Goal: Task Accomplishment & Management: Complete application form

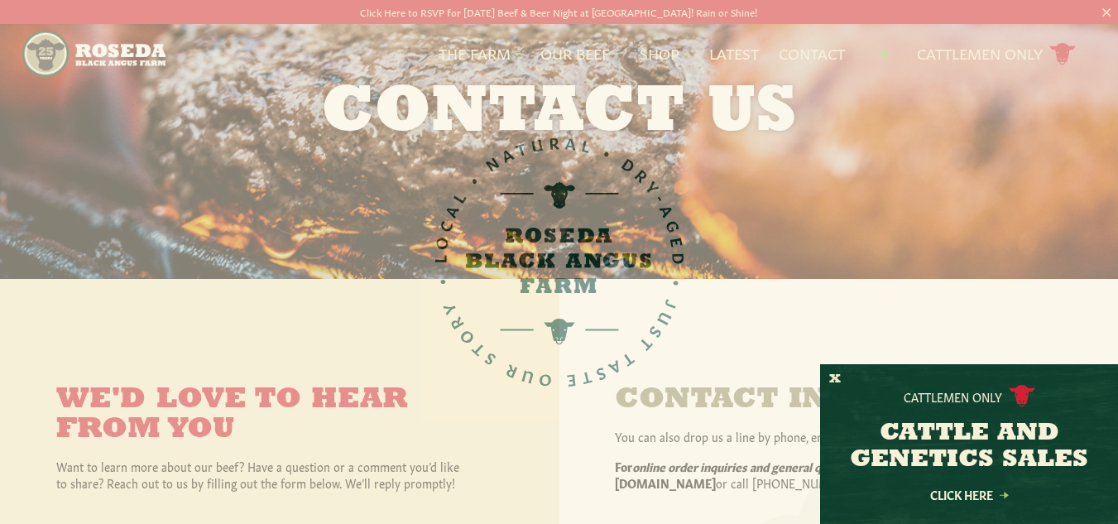
scroll to position [331, 0]
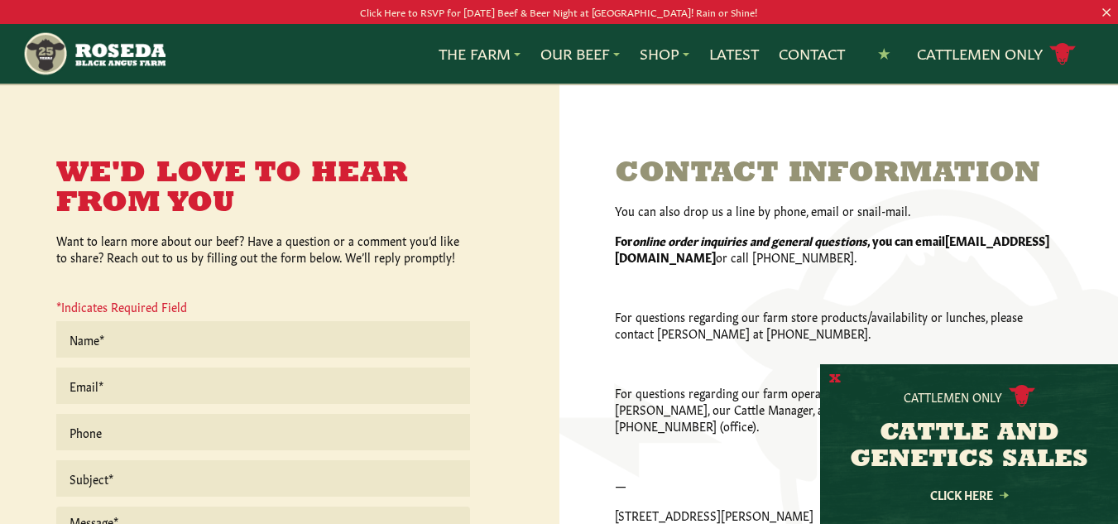
click at [830, 376] on button "X" at bounding box center [835, 379] width 12 height 17
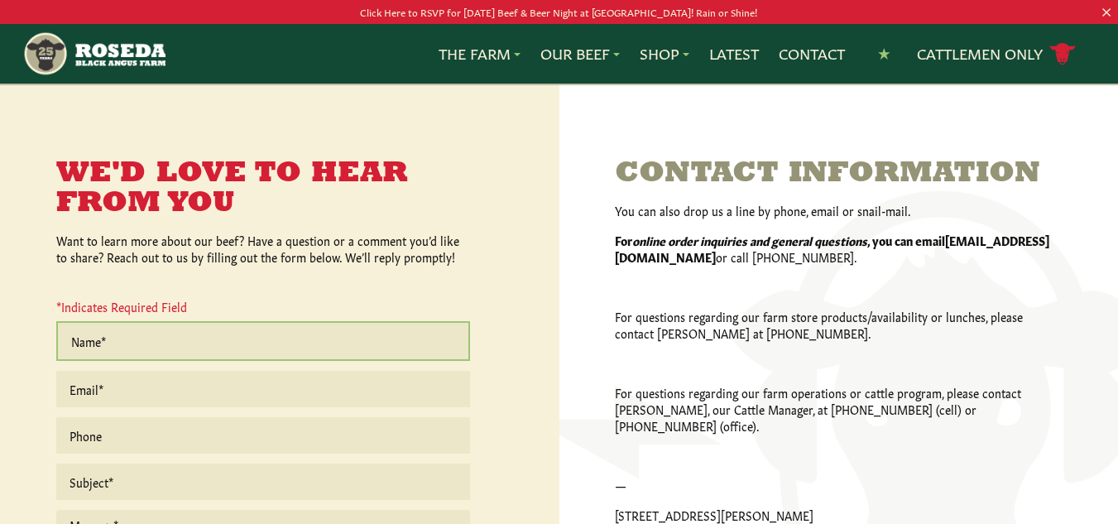
click at [146, 348] on input "text" at bounding box center [263, 341] width 414 height 40
type input "[PERSON_NAME]"
type input "[EMAIL_ADDRESS][DOMAIN_NAME]"
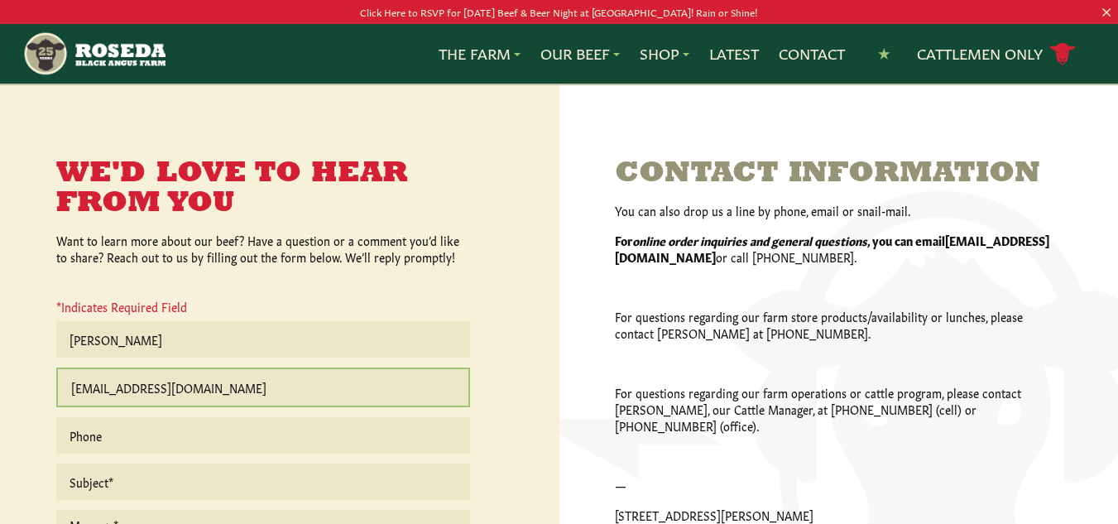
type input "2013504033"
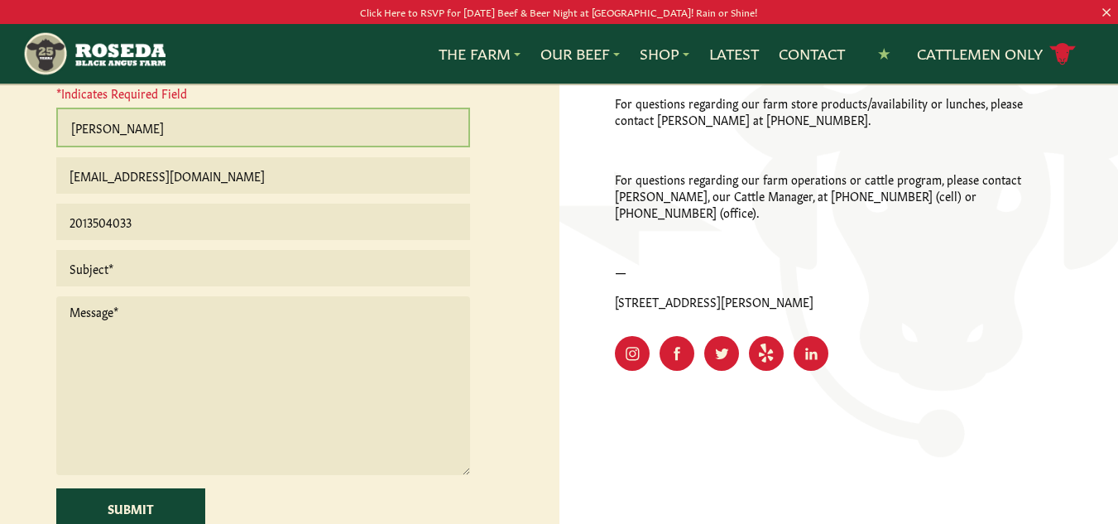
scroll to position [579, 0]
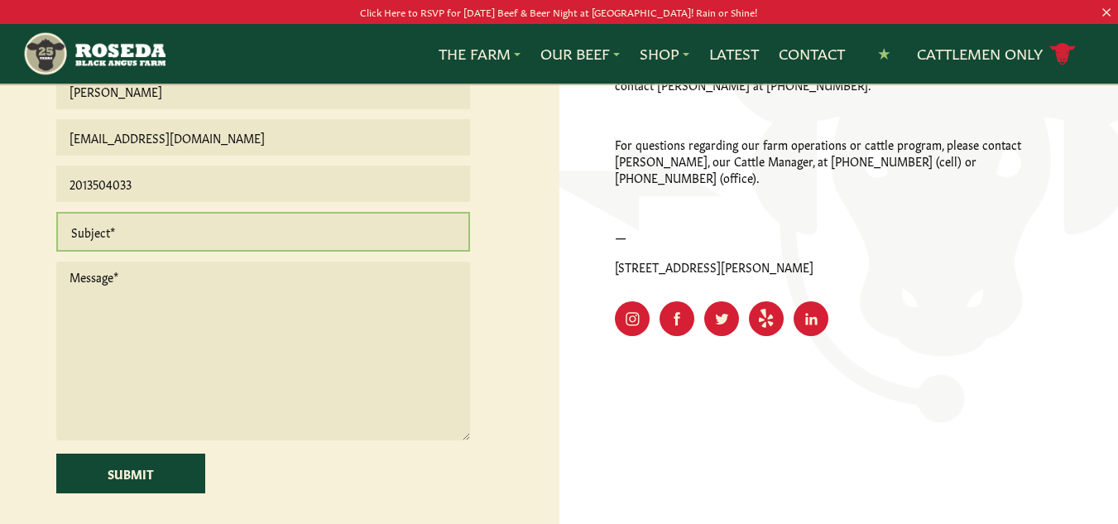
click at [133, 233] on input "text" at bounding box center [263, 232] width 414 height 40
type input "Quote request"
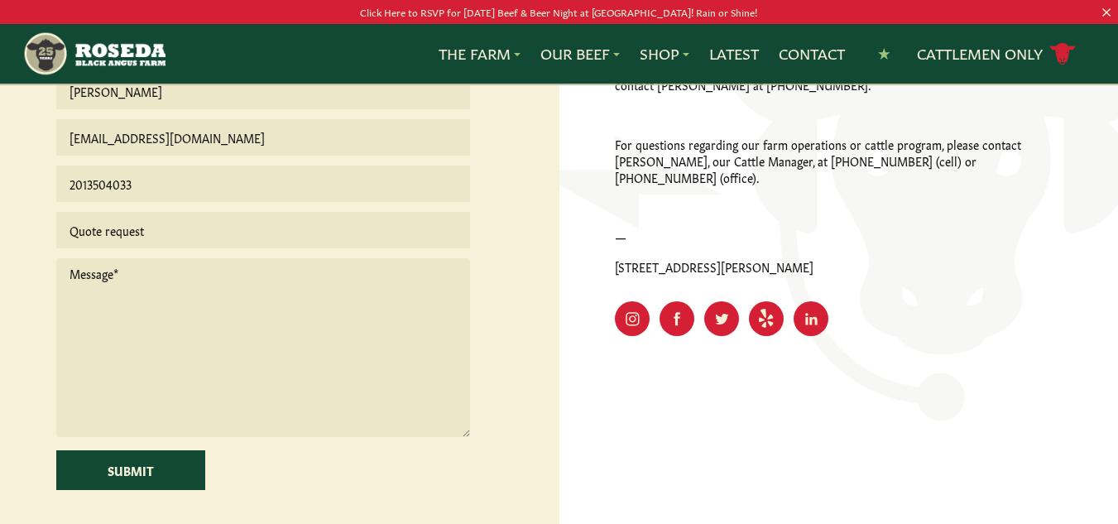
click at [160, 322] on textarea at bounding box center [263, 347] width 414 height 179
paste textarea "Hello Sales Team, I hope this message finds you well. Woolco Foods Inc. is inte…"
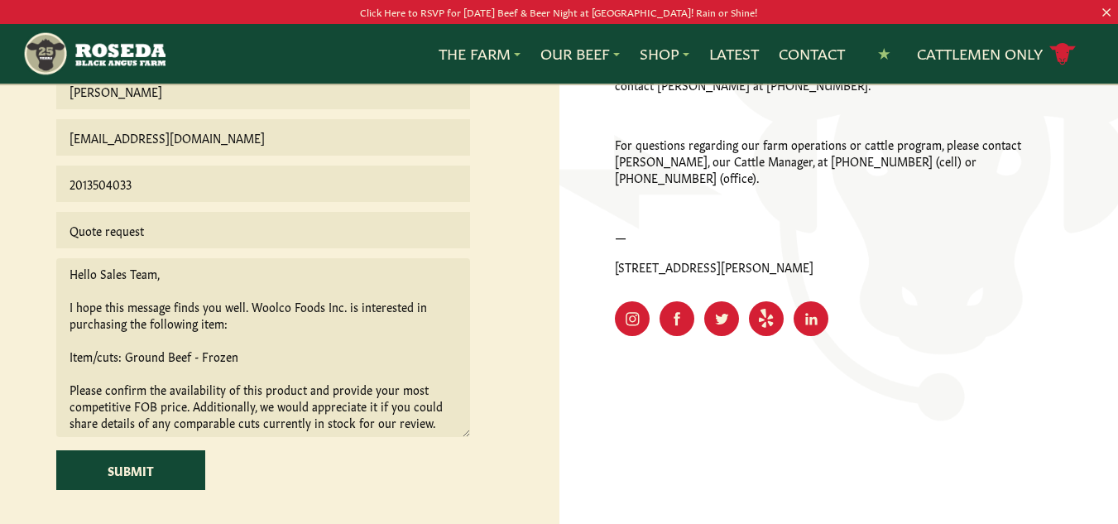
scroll to position [142, 0]
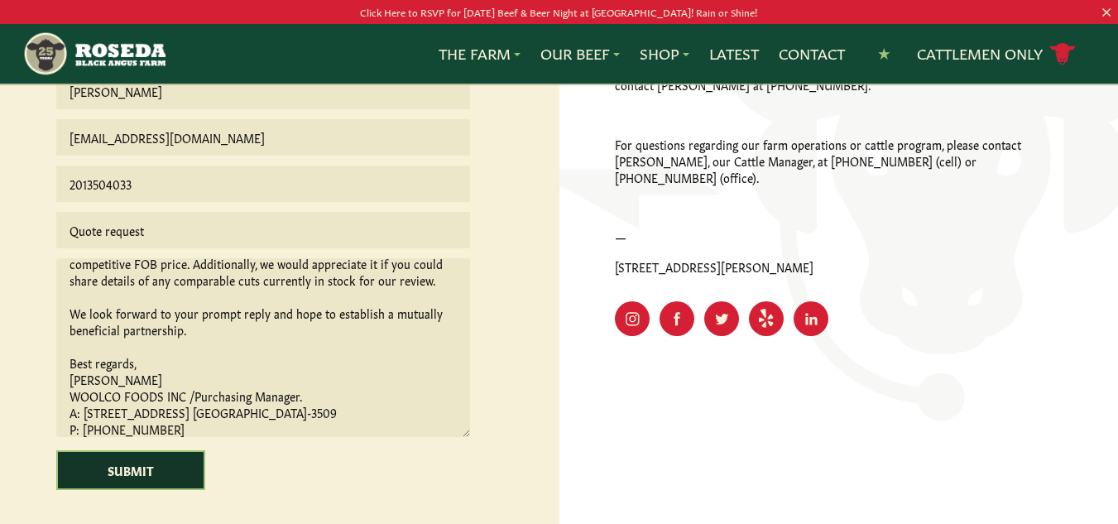
type textarea "Hello Sales Team, I hope this message finds you well. Woolco Foods Inc. is inte…"
click at [111, 466] on input "Submit" at bounding box center [130, 470] width 149 height 40
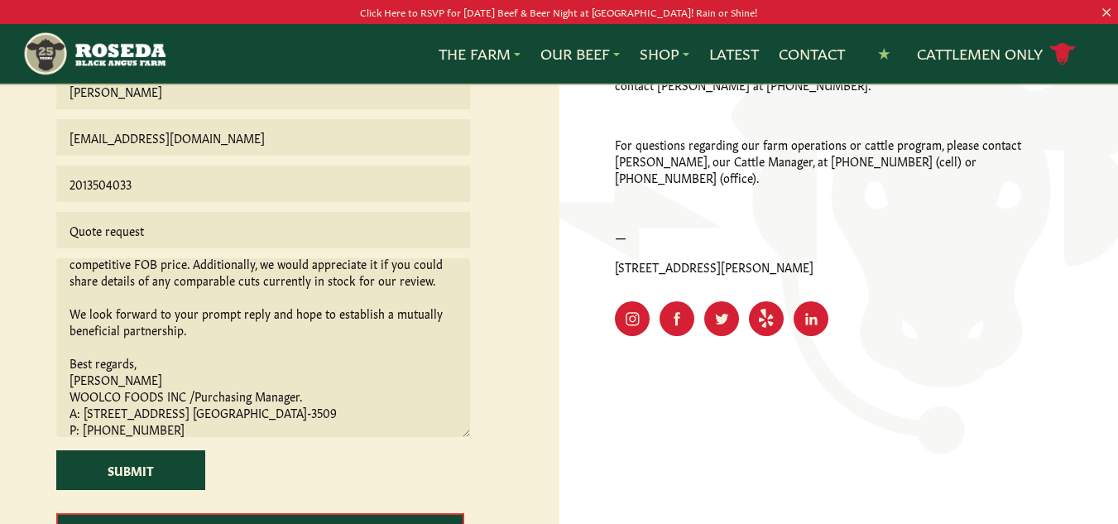
click at [417, 321] on textarea "Hello Sales Team, I hope this message finds you well. Woolco Foods Inc. is inte…" at bounding box center [263, 347] width 414 height 179
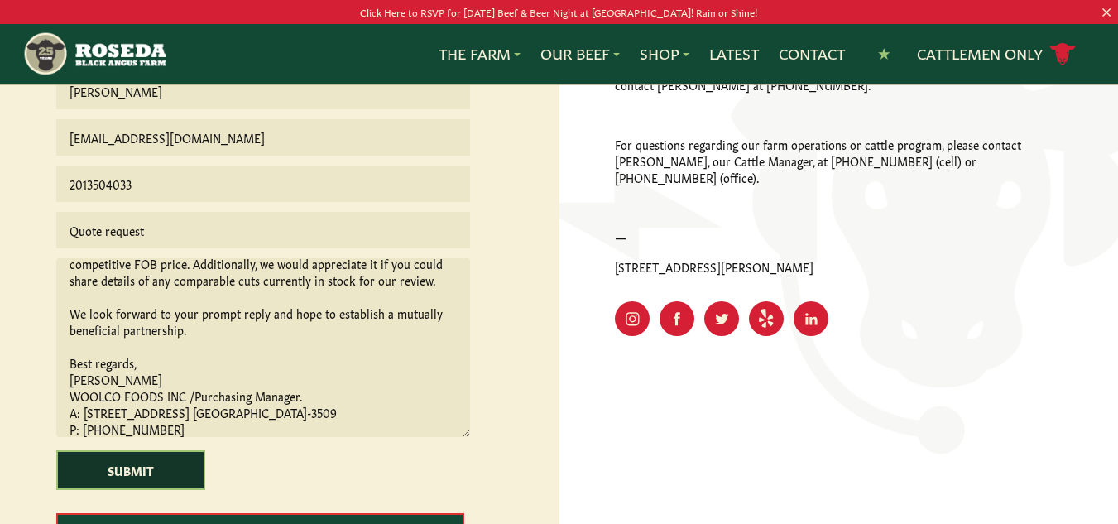
click at [129, 459] on input "Submit" at bounding box center [130, 470] width 149 height 40
